Goal: Transaction & Acquisition: Download file/media

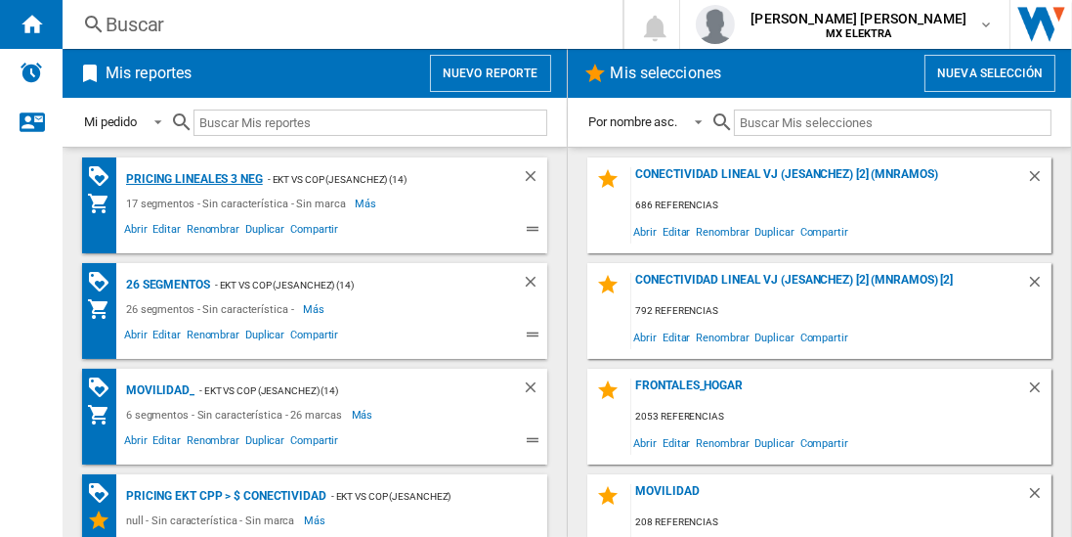
click at [193, 178] on div "Pricing lineales 3 neg" at bounding box center [192, 179] width 142 height 24
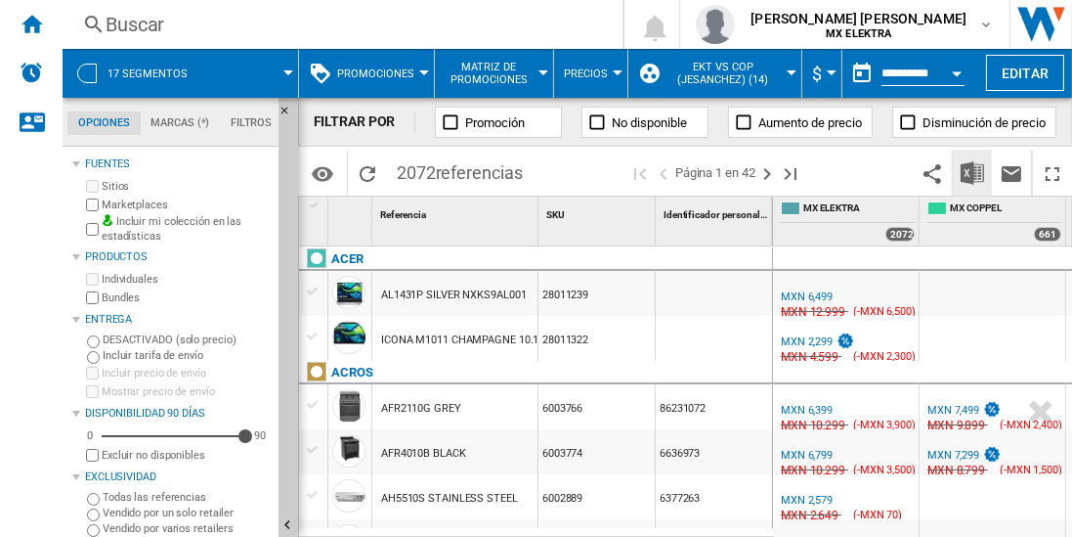
click at [973, 172] on img "Descargar en Excel" at bounding box center [972, 172] width 23 height 23
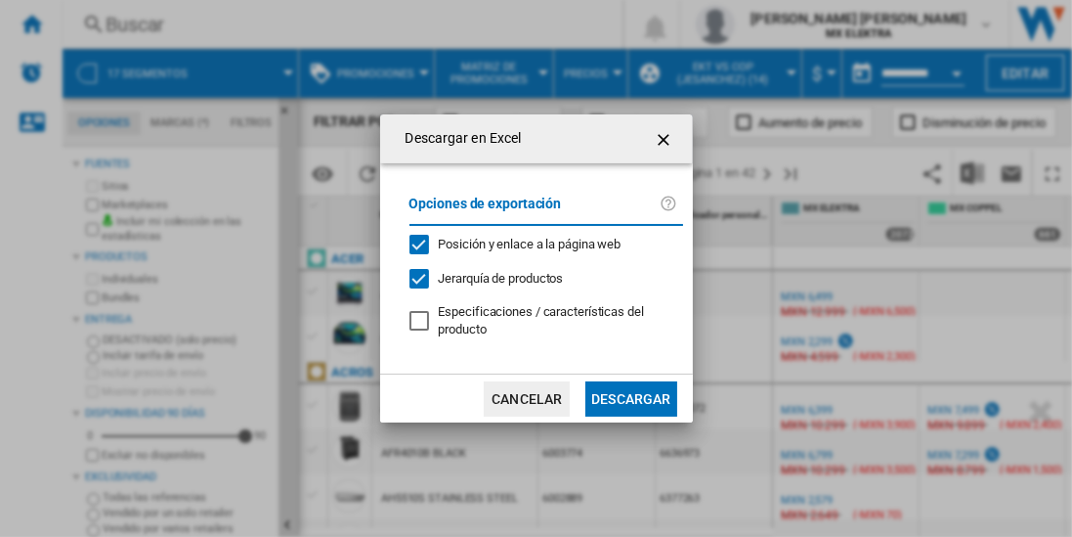
click at [630, 396] on button "Descargar" at bounding box center [630, 398] width 91 height 35
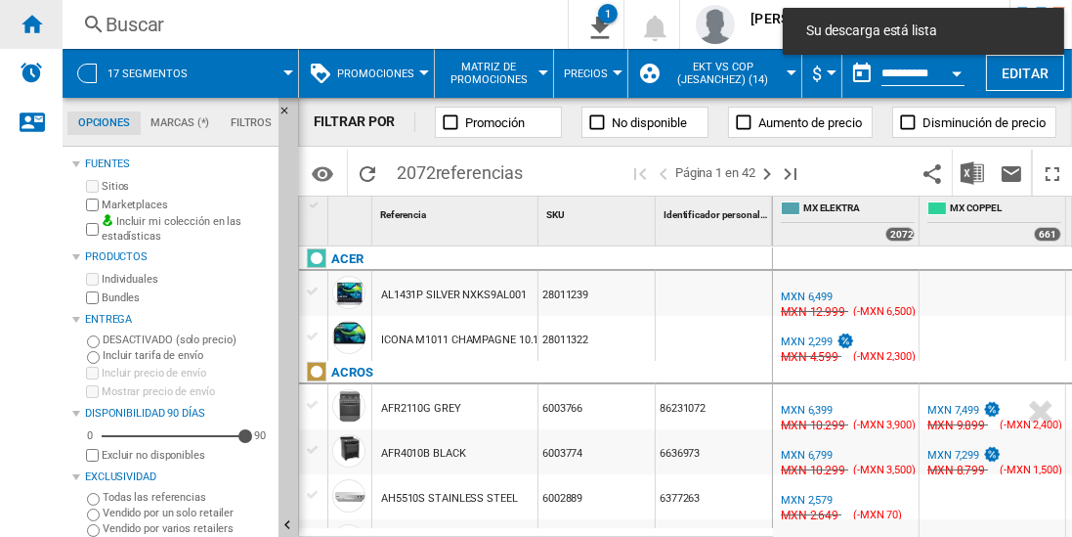
click at [31, 23] on ng-md-icon "Inicio" at bounding box center [31, 23] width 23 height 23
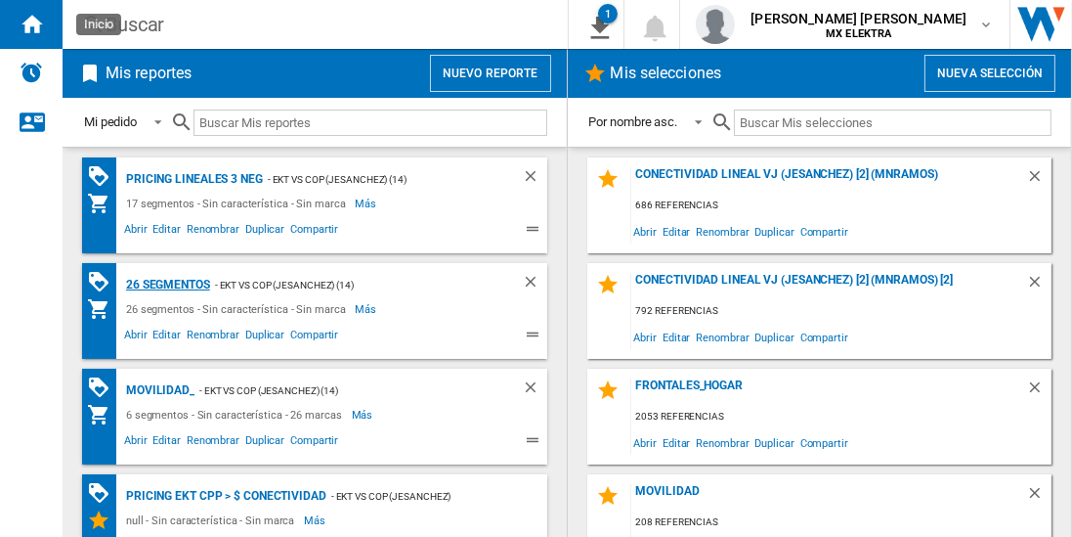
click at [169, 282] on div "26 segmentos" at bounding box center [165, 285] width 89 height 24
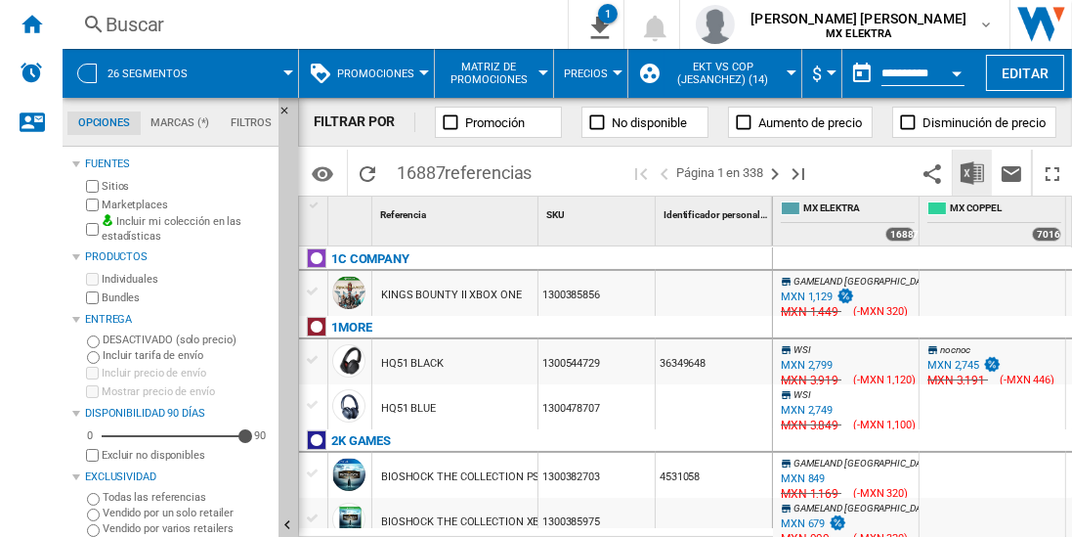
click at [973, 172] on img "Descargar en Excel" at bounding box center [972, 172] width 23 height 23
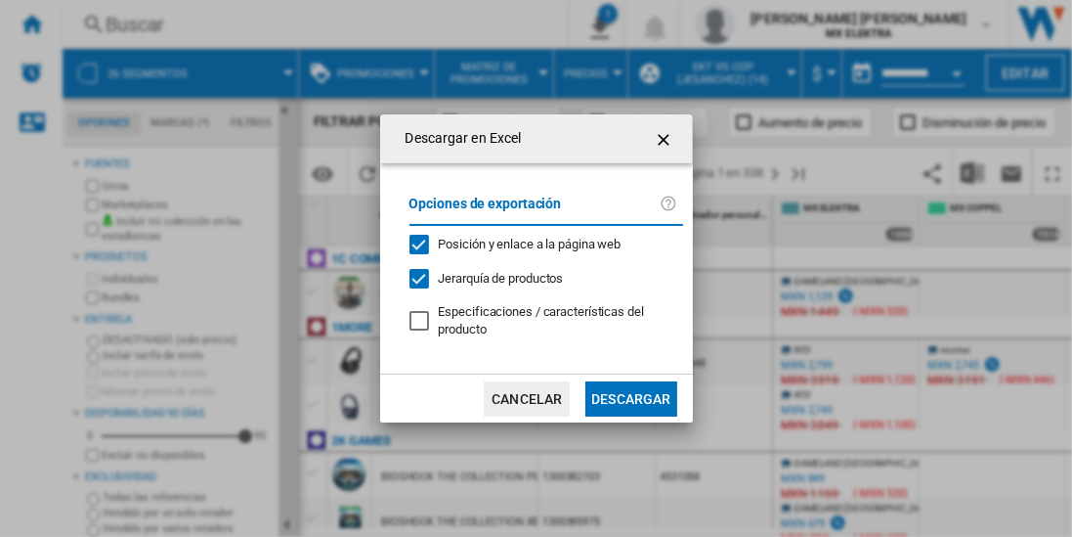
click at [630, 396] on button "Descargar" at bounding box center [630, 398] width 91 height 35
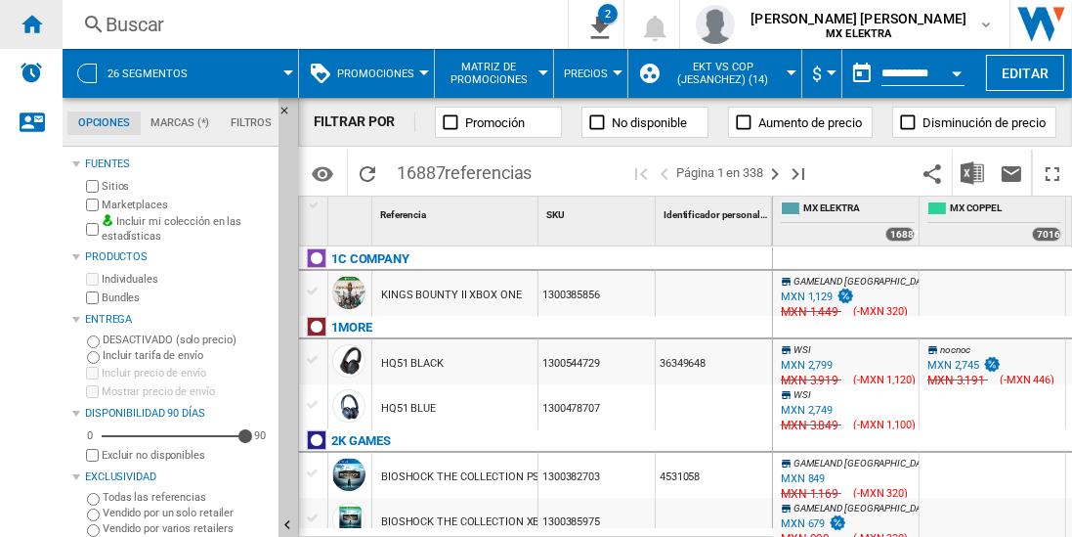
click at [31, 23] on ng-md-icon "Inicio" at bounding box center [31, 23] width 23 height 23
